Goal: Task Accomplishment & Management: Manage account settings

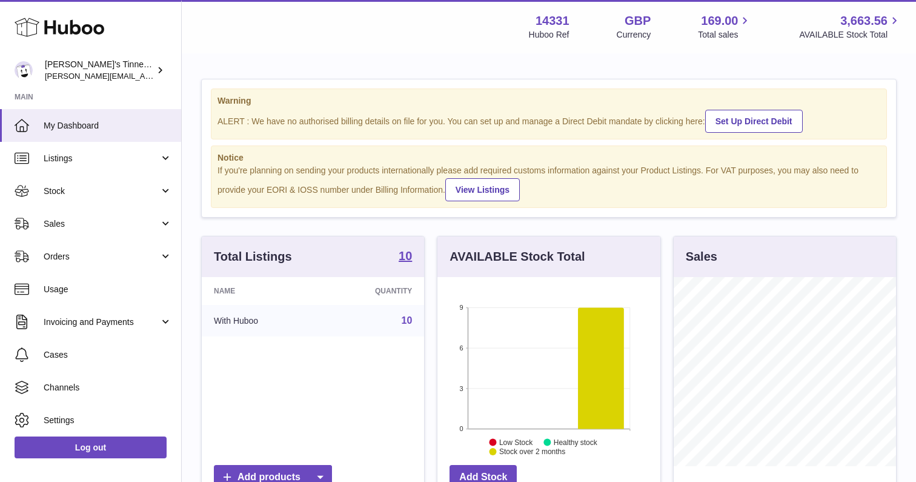
scroll to position [189, 223]
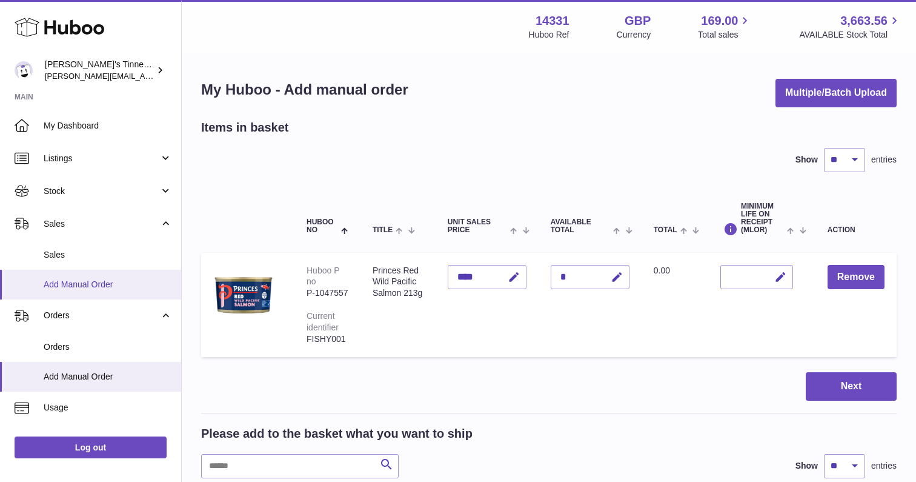
click at [86, 286] on span "Add Manual Order" at bounding box center [108, 285] width 128 height 12
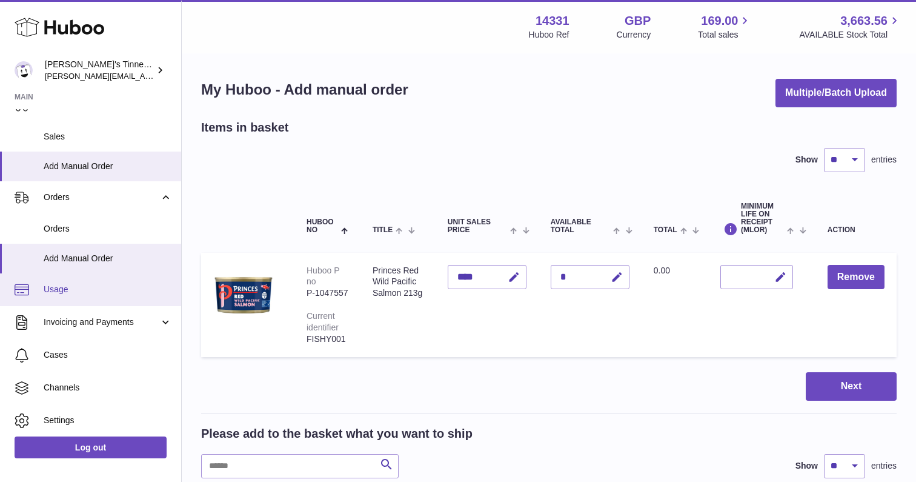
scroll to position [152, 0]
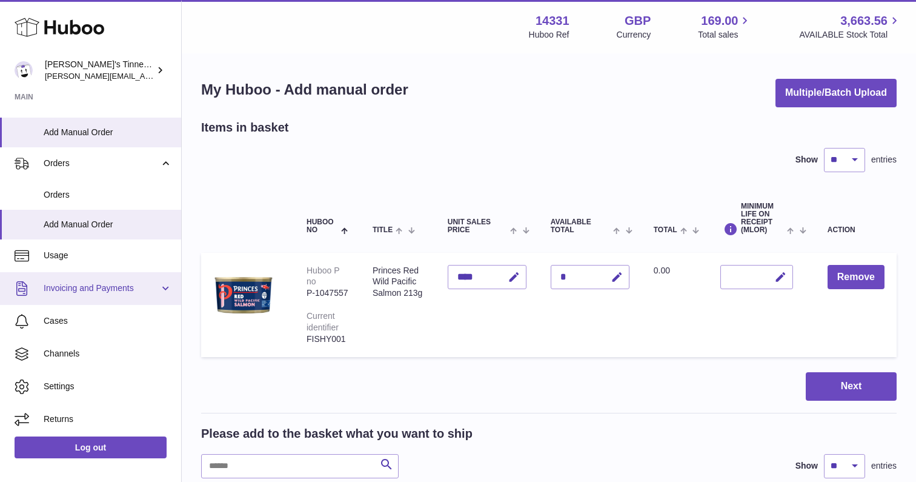
click at [92, 283] on span "Invoicing and Payments" at bounding box center [102, 288] width 116 height 12
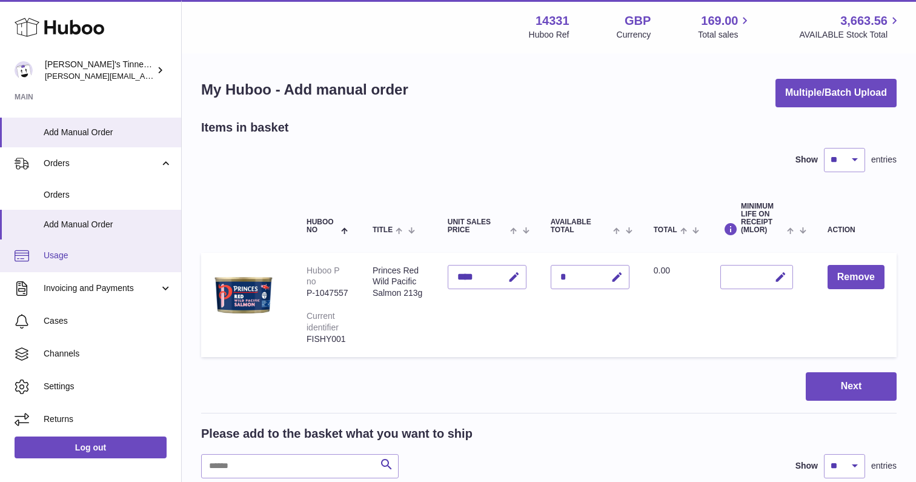
click at [76, 251] on span "Usage" at bounding box center [108, 256] width 128 height 12
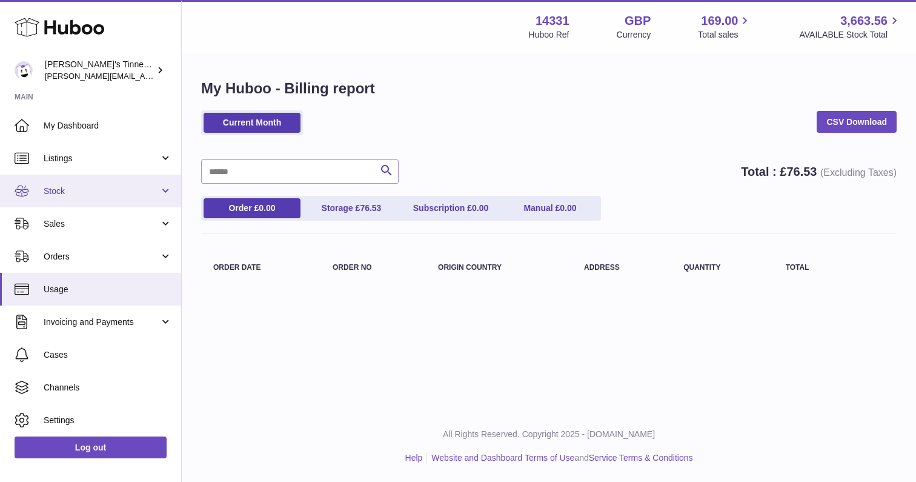
click at [80, 181] on link "Stock" at bounding box center [90, 191] width 181 height 33
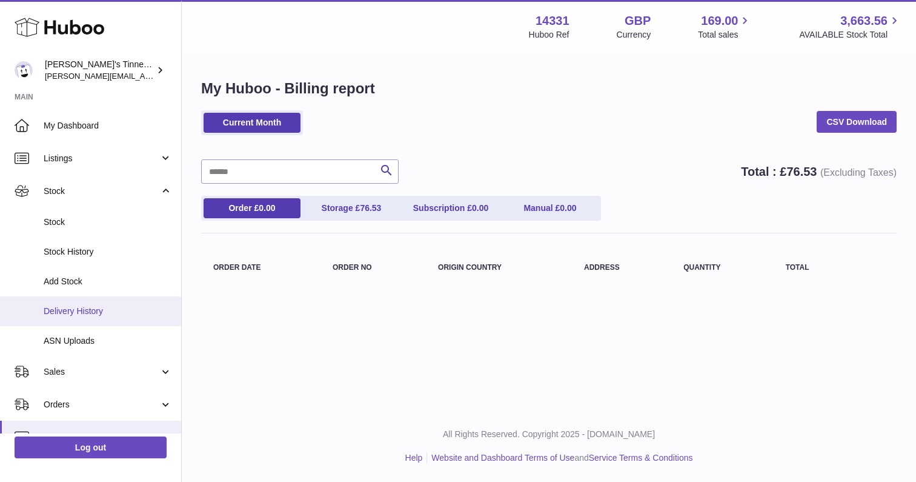
click at [87, 308] on span "Delivery History" at bounding box center [108, 311] width 128 height 12
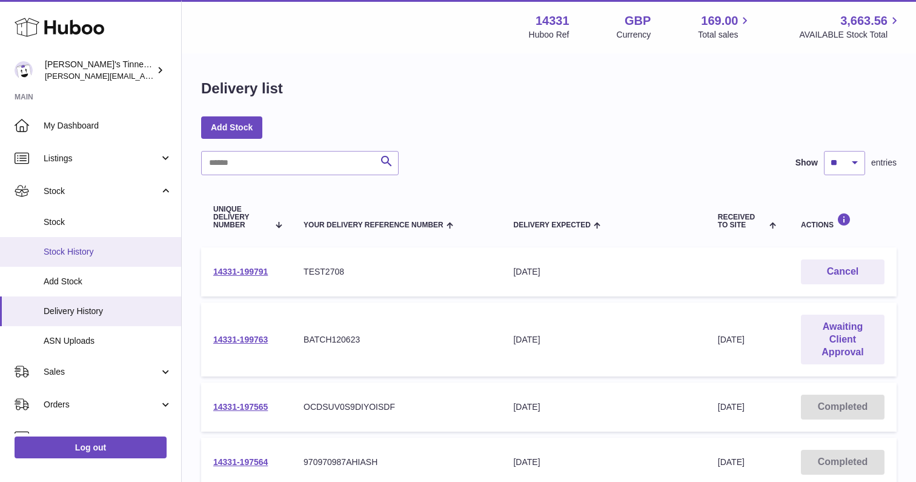
click at [85, 249] on span "Stock History" at bounding box center [108, 252] width 128 height 12
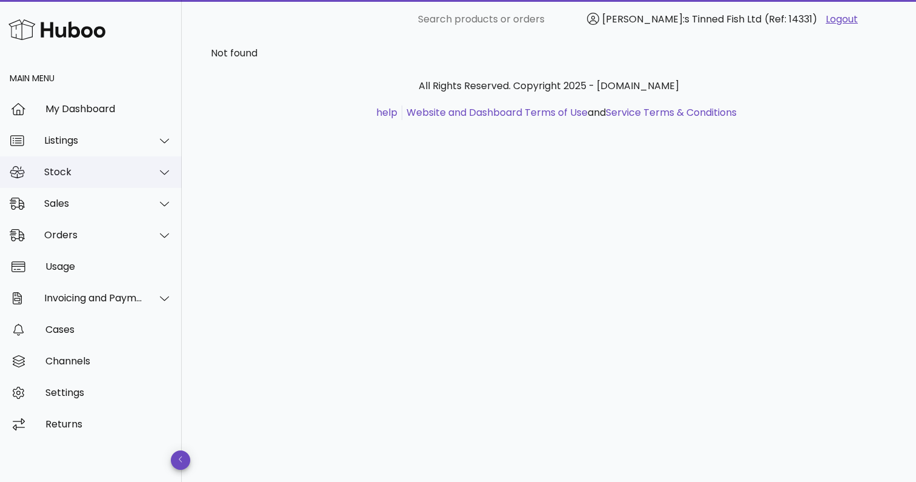
click at [111, 176] on div "Stock" at bounding box center [93, 172] width 99 height 12
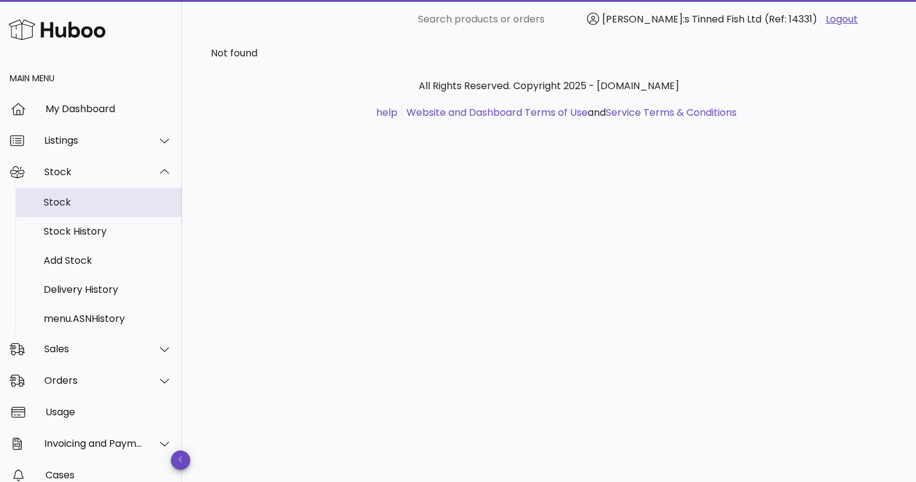
click at [85, 205] on div "Stock" at bounding box center [108, 202] width 128 height 12
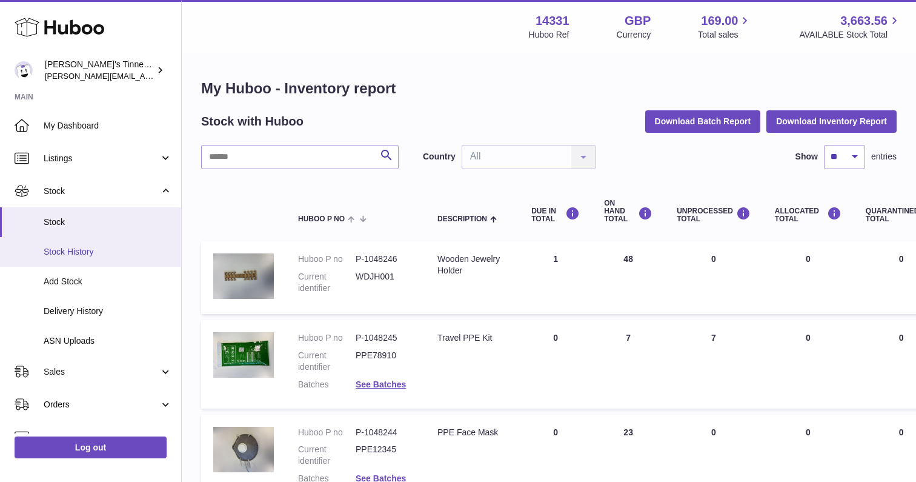
click at [81, 251] on span "Stock History" at bounding box center [108, 252] width 128 height 12
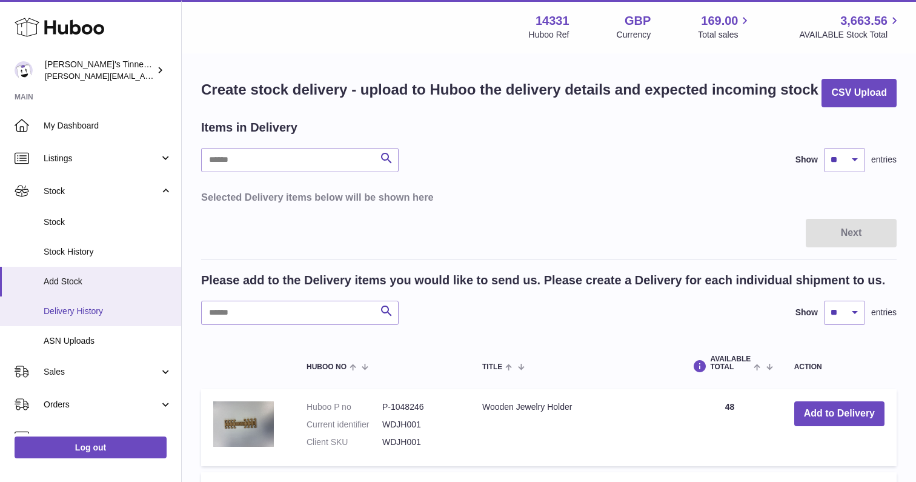
click at [95, 305] on span "Delivery History" at bounding box center [108, 311] width 128 height 12
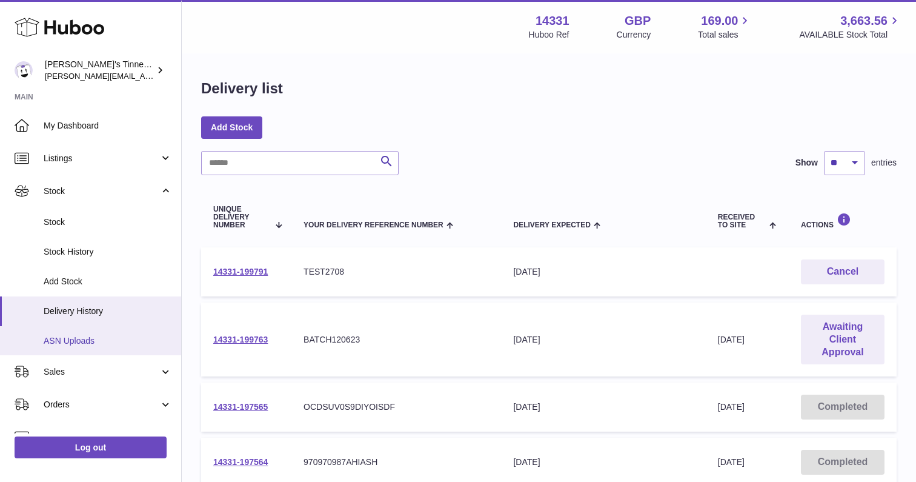
click at [81, 338] on span "ASN Uploads" at bounding box center [108, 341] width 128 height 12
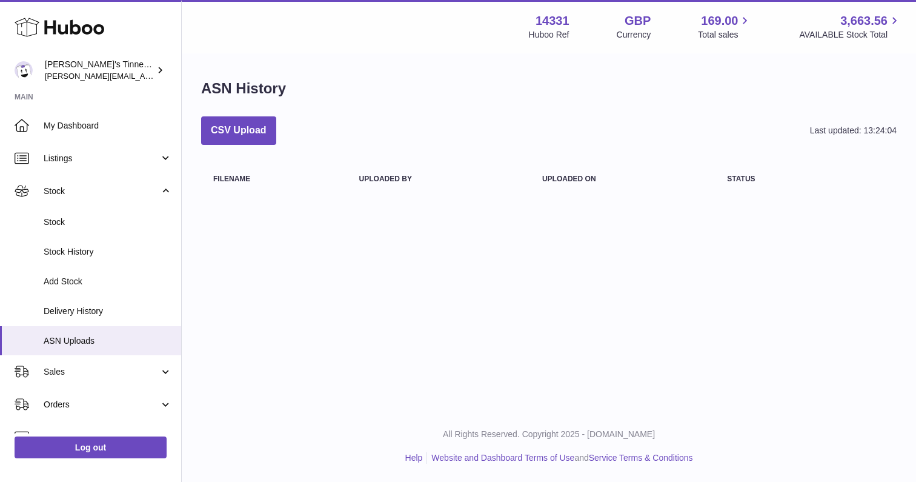
scroll to position [26, 0]
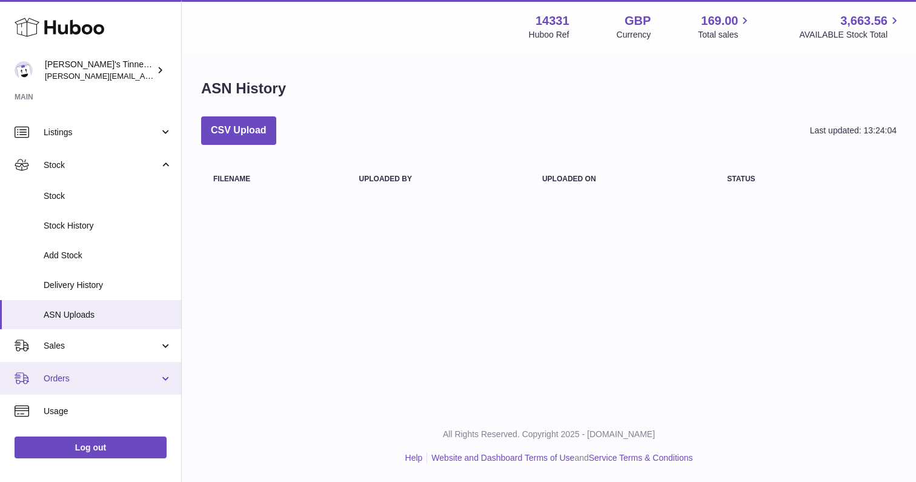
click at [90, 373] on span "Orders" at bounding box center [102, 379] width 116 height 12
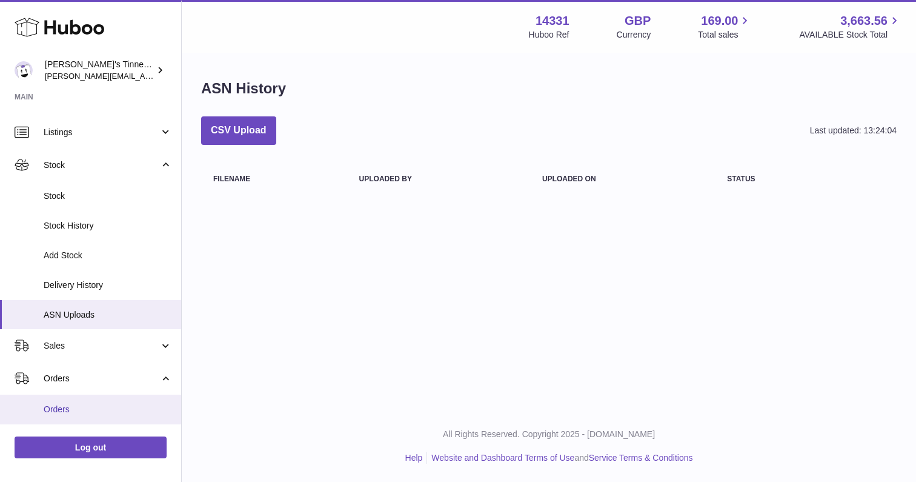
click at [52, 400] on link "Orders" at bounding box center [90, 410] width 181 height 30
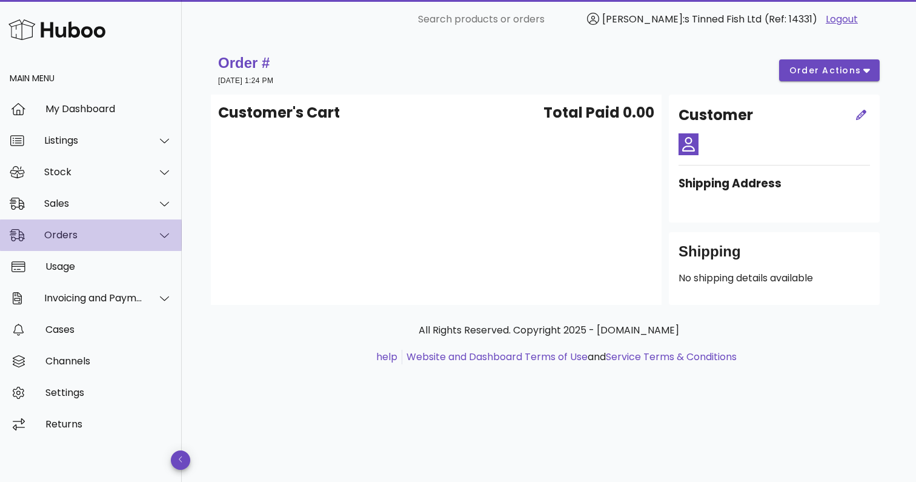
click at [111, 233] on div "Orders" at bounding box center [93, 235] width 99 height 12
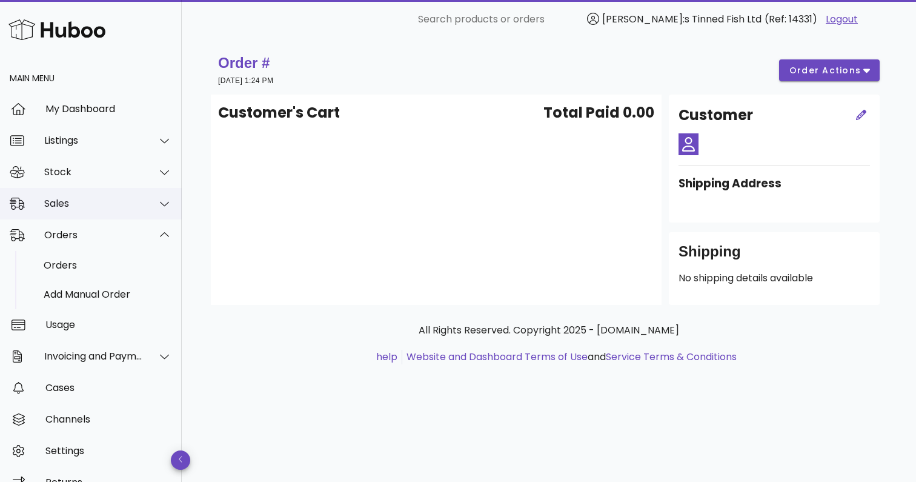
click at [111, 207] on div "Sales" at bounding box center [93, 204] width 99 height 12
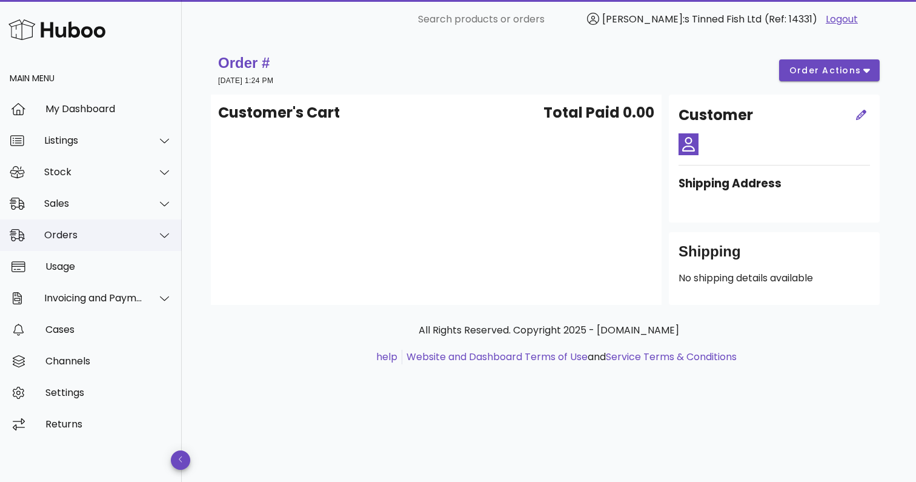
click at [102, 242] on div "Orders" at bounding box center [91, 235] width 182 height 32
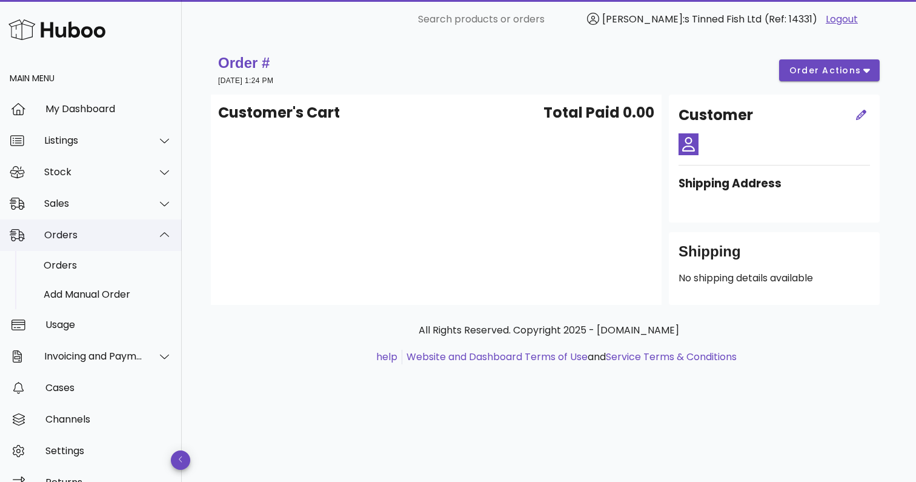
click at [102, 242] on div "Orders" at bounding box center [91, 235] width 182 height 32
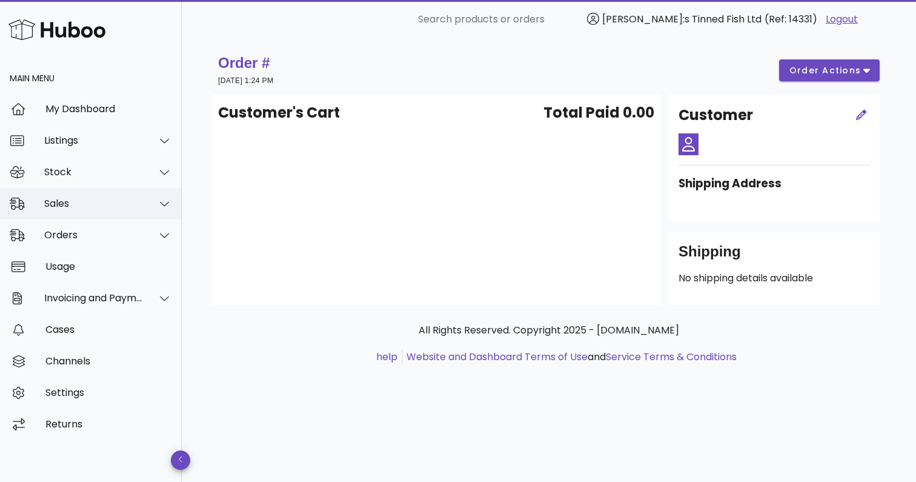
click at [123, 204] on div "Sales" at bounding box center [93, 204] width 99 height 12
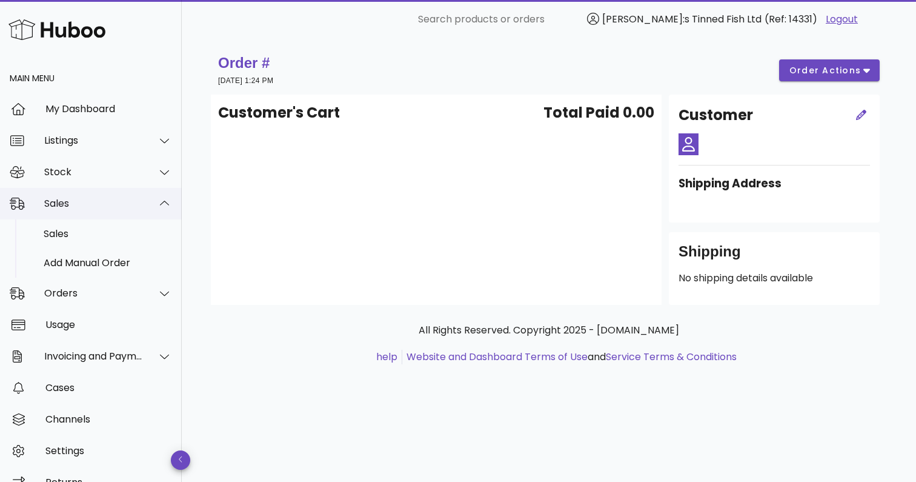
click at [123, 204] on div "Sales" at bounding box center [93, 204] width 99 height 12
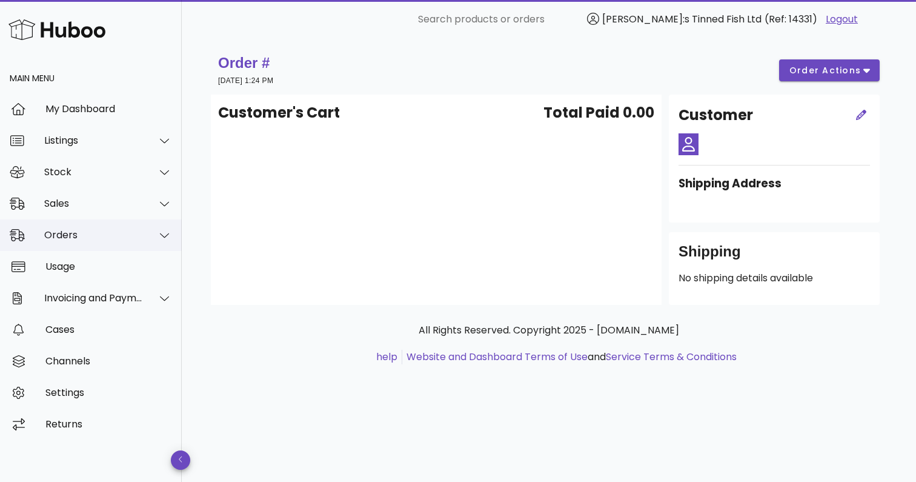
click at [122, 231] on div "Orders" at bounding box center [93, 235] width 99 height 12
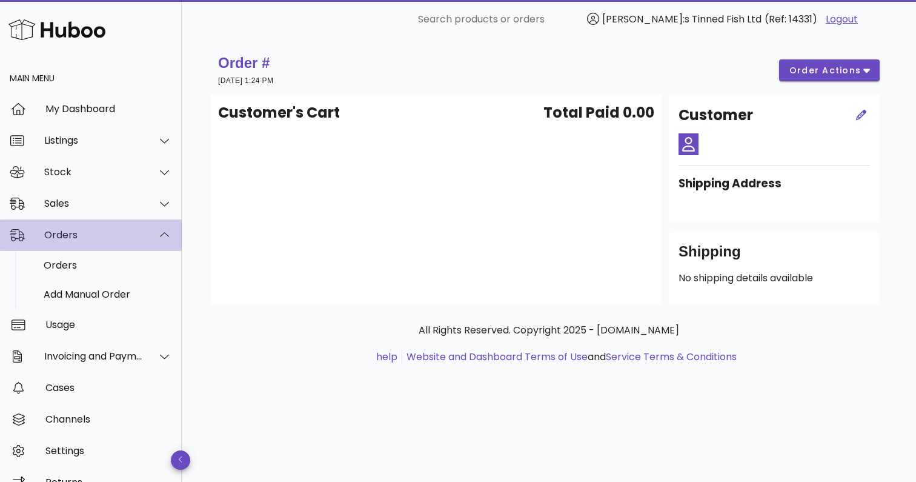
click at [122, 231] on div "Orders" at bounding box center [93, 235] width 99 height 12
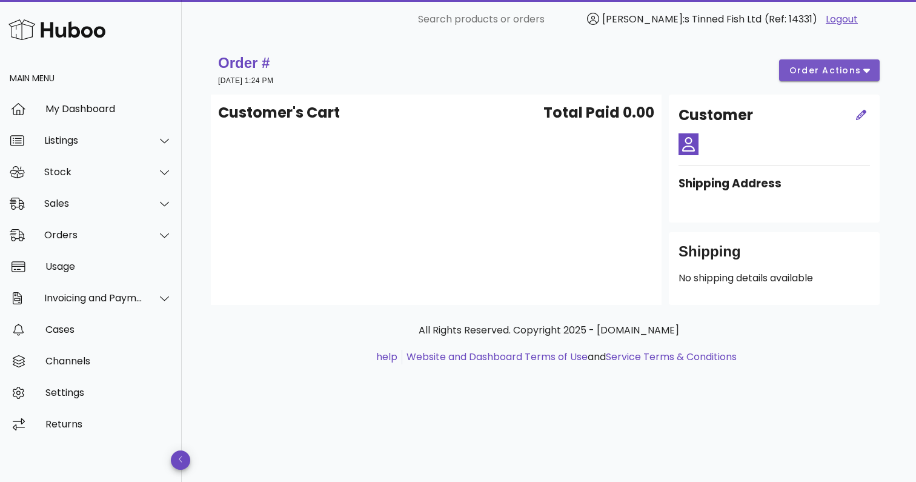
click at [868, 69] on icon "button" at bounding box center [867, 70] width 7 height 11
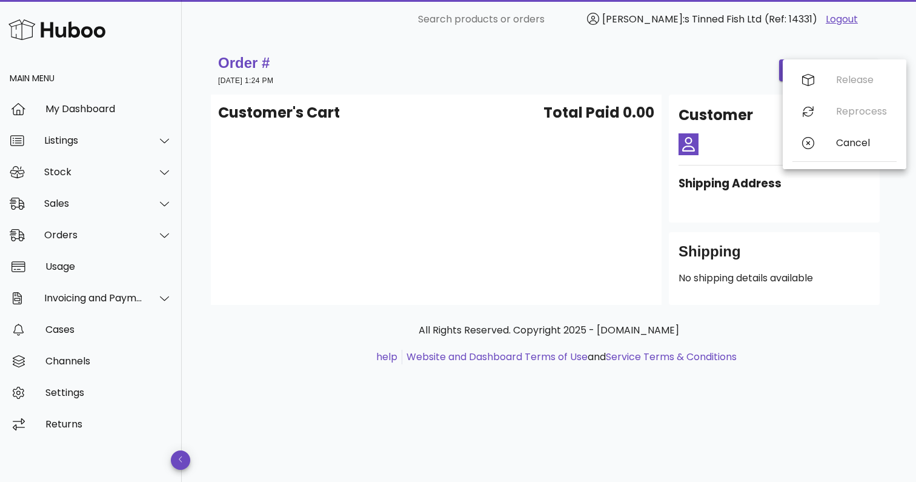
click at [696, 62] on div "Order # 18 September 2025 at 1:24 PM order actions" at bounding box center [549, 70] width 662 height 34
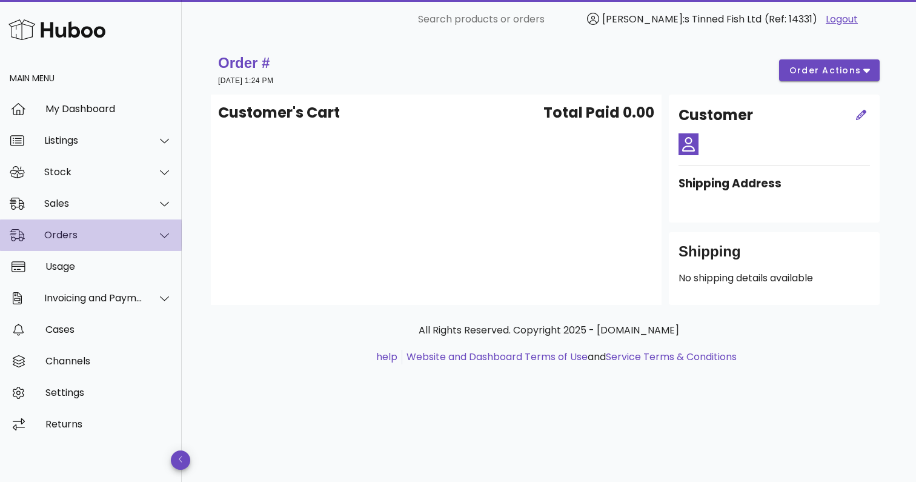
click at [113, 233] on div "Orders" at bounding box center [93, 235] width 99 height 12
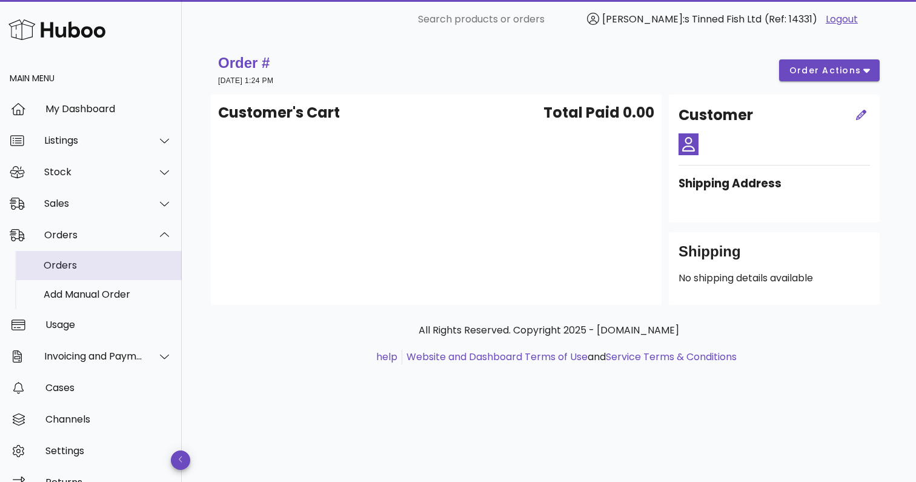
click at [87, 267] on div "Orders" at bounding box center [108, 265] width 128 height 12
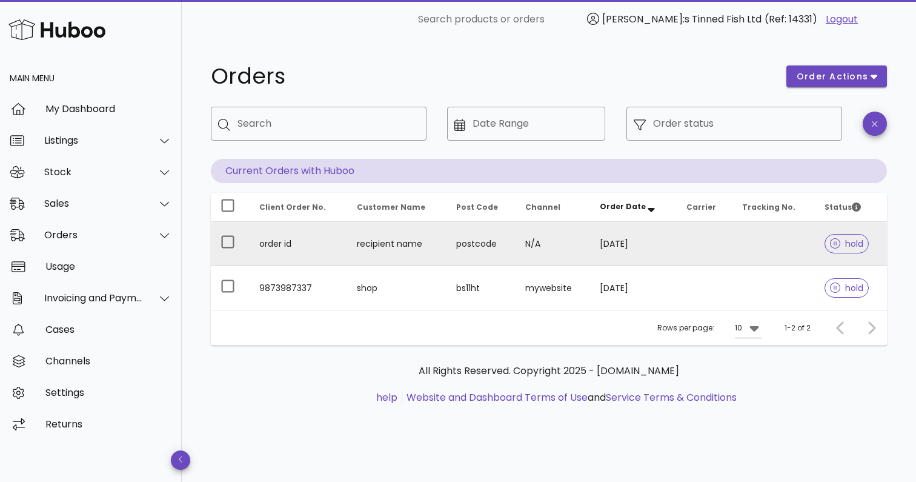
click at [547, 241] on td "N/A" at bounding box center [553, 244] width 75 height 44
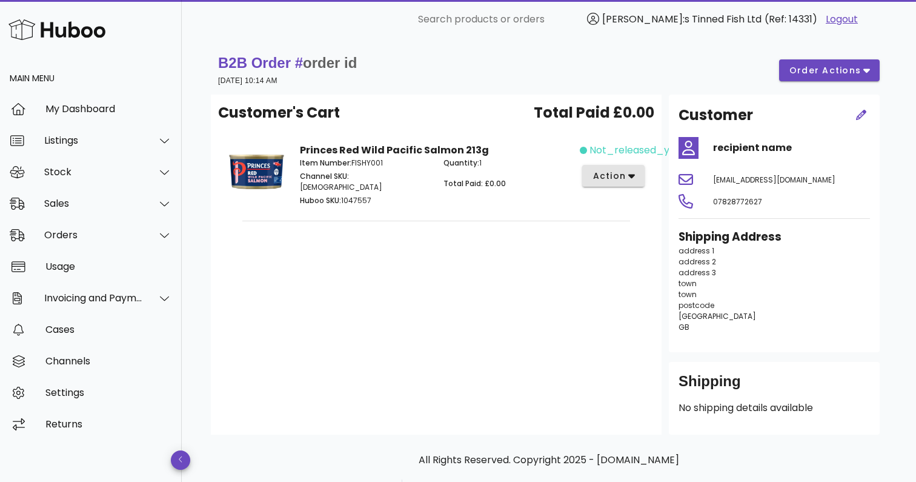
click at [631, 180] on icon "button" at bounding box center [631, 175] width 7 height 11
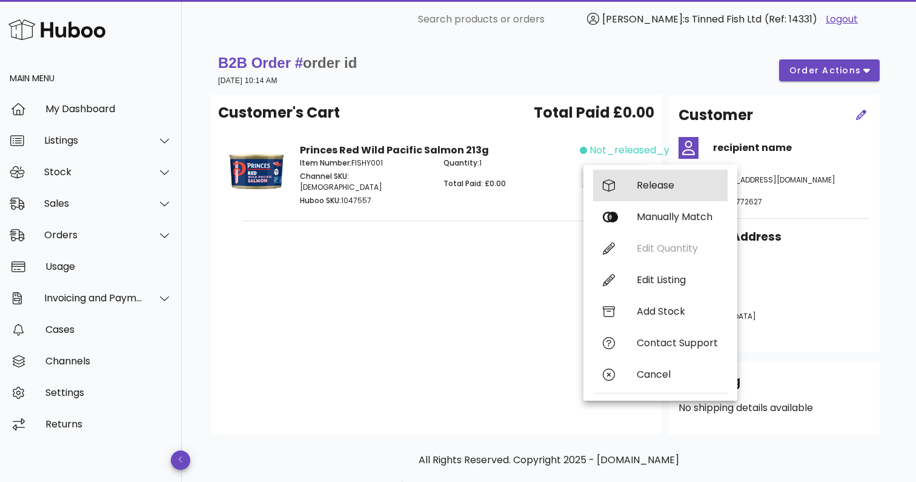
click at [669, 185] on div "Release" at bounding box center [677, 185] width 81 height 12
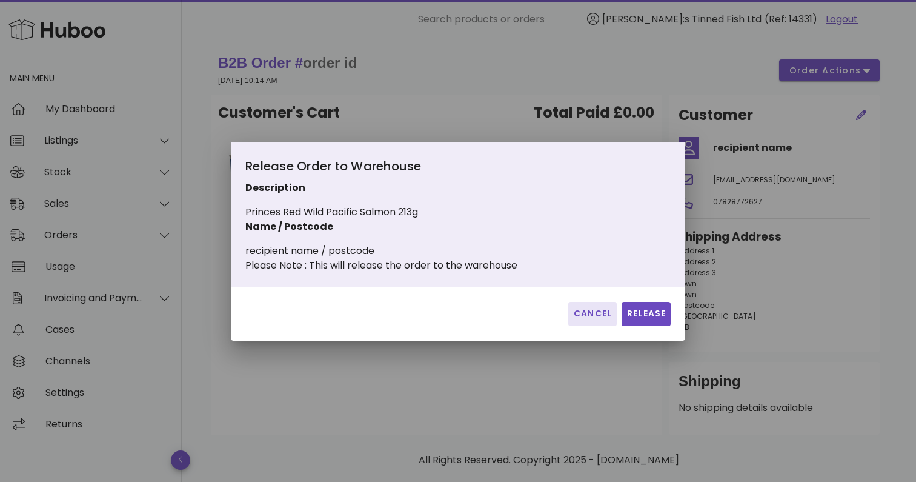
click at [587, 320] on span "Cancel" at bounding box center [592, 313] width 39 height 13
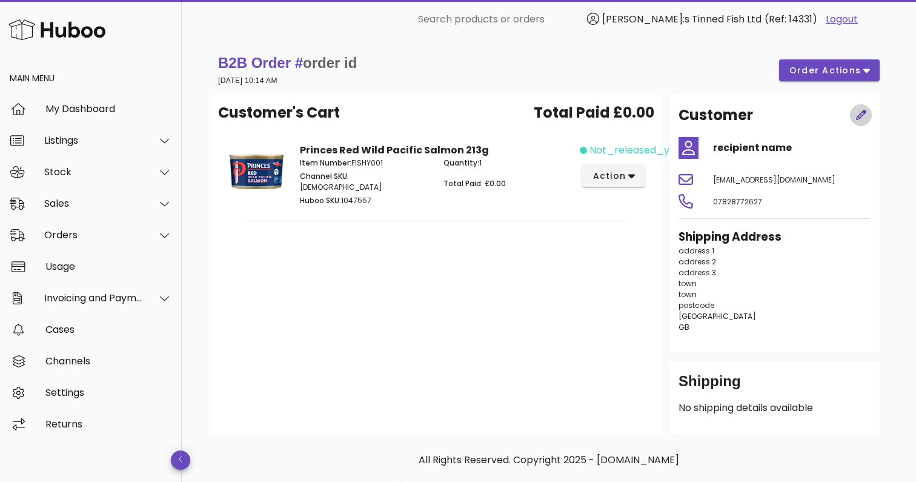
click at [856, 114] on icon "button" at bounding box center [861, 115] width 11 height 11
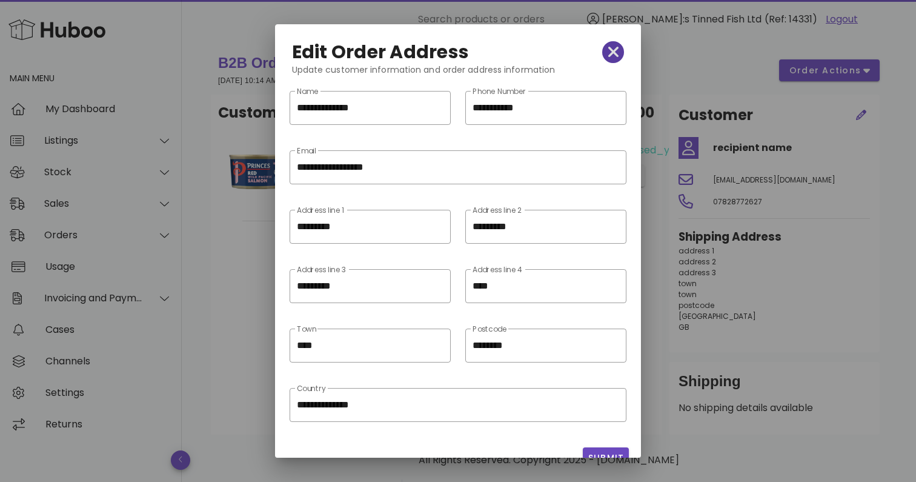
click at [617, 59] on icon "button" at bounding box center [613, 52] width 11 height 17
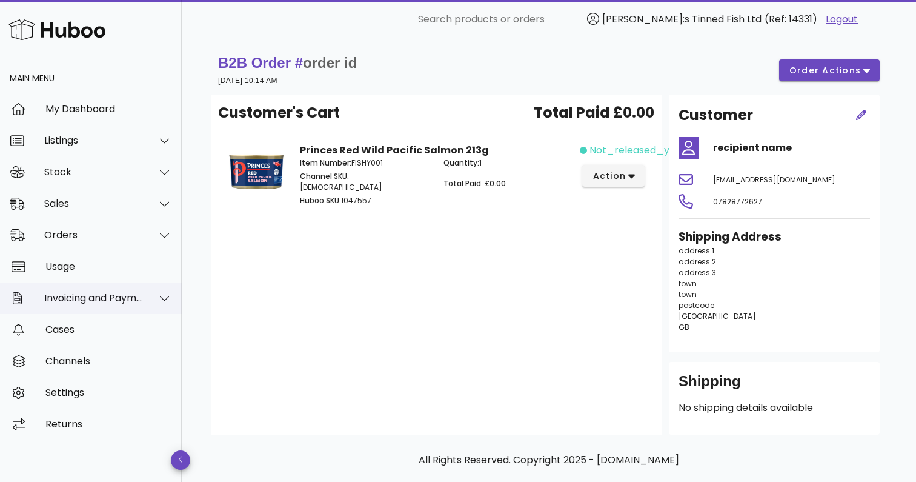
click at [122, 295] on div "Invoicing and Payments" at bounding box center [93, 298] width 99 height 12
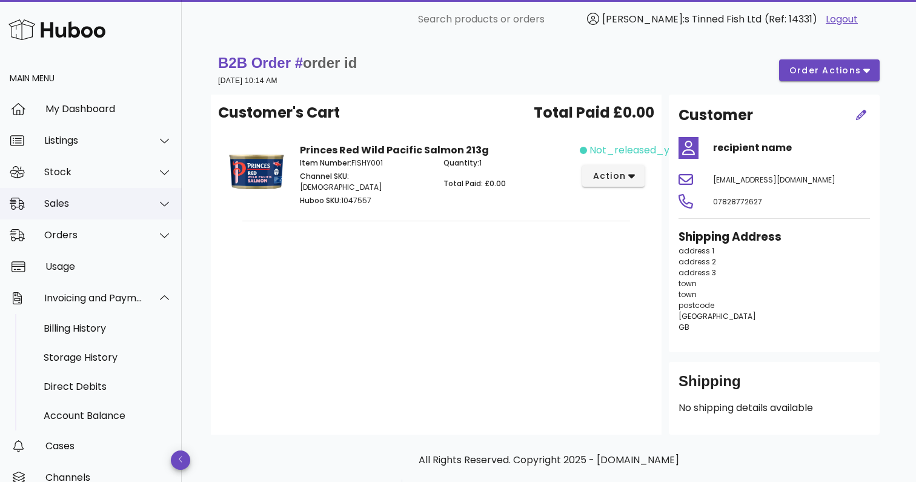
click at [105, 204] on div "Sales" at bounding box center [93, 204] width 99 height 12
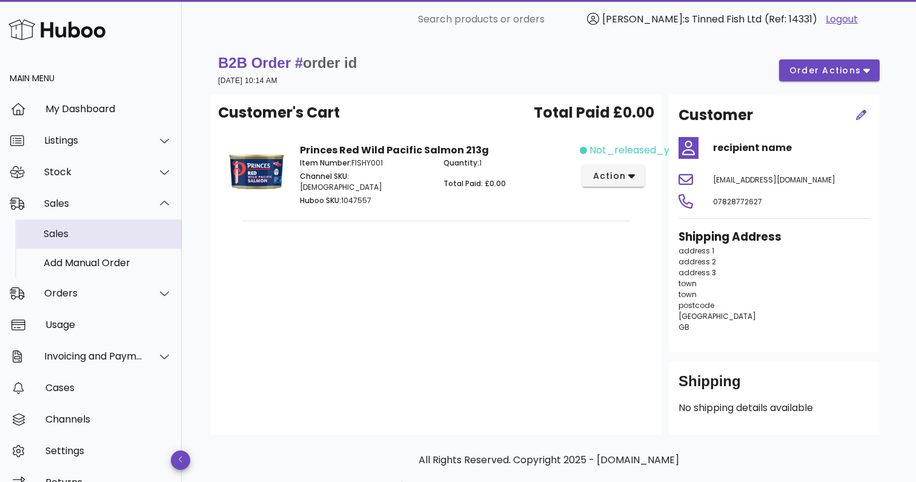
click at [81, 239] on div "Sales" at bounding box center [108, 234] width 128 height 12
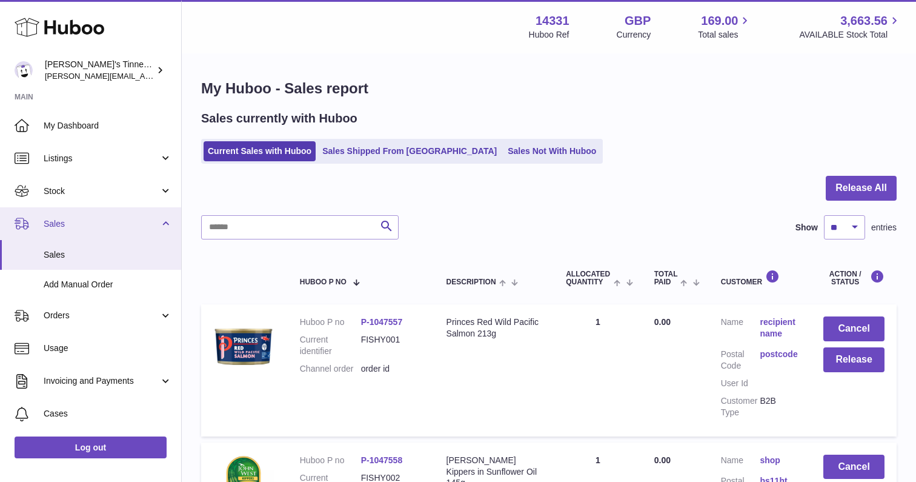
click at [93, 219] on span "Sales" at bounding box center [102, 224] width 116 height 12
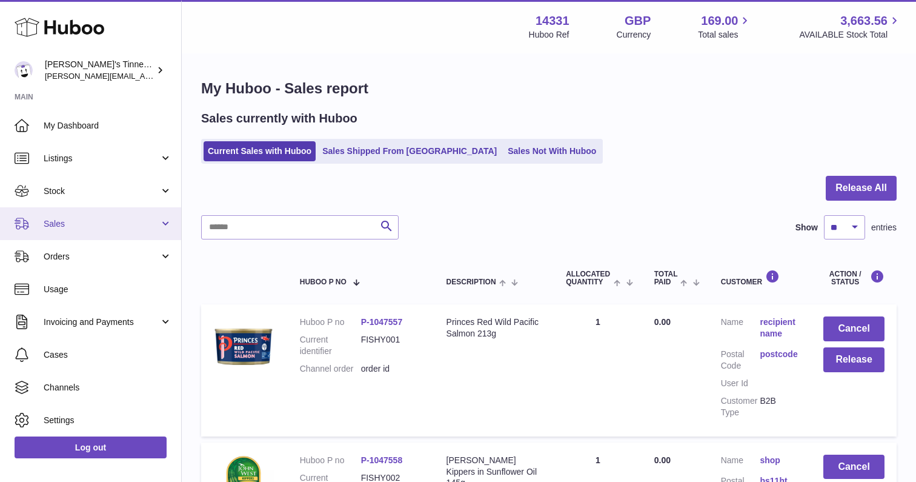
click at [93, 219] on span "Sales" at bounding box center [102, 224] width 116 height 12
